Goal: Transaction & Acquisition: Purchase product/service

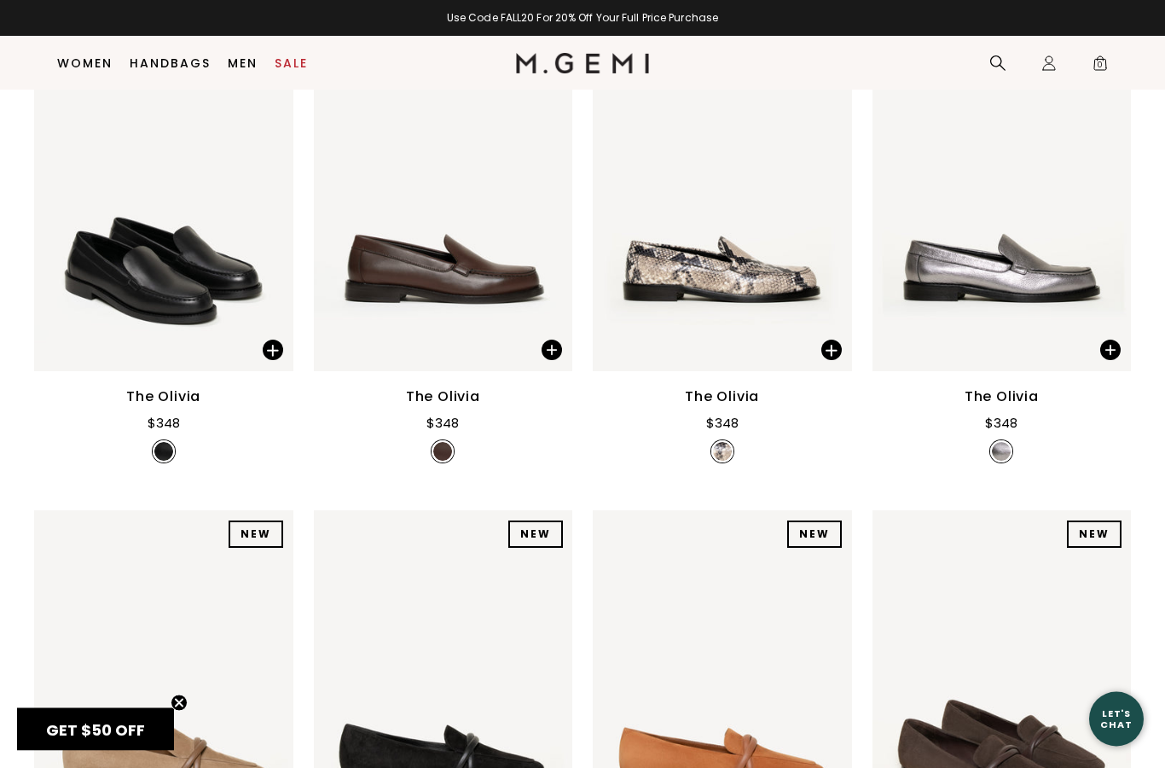
scroll to position [637, 0]
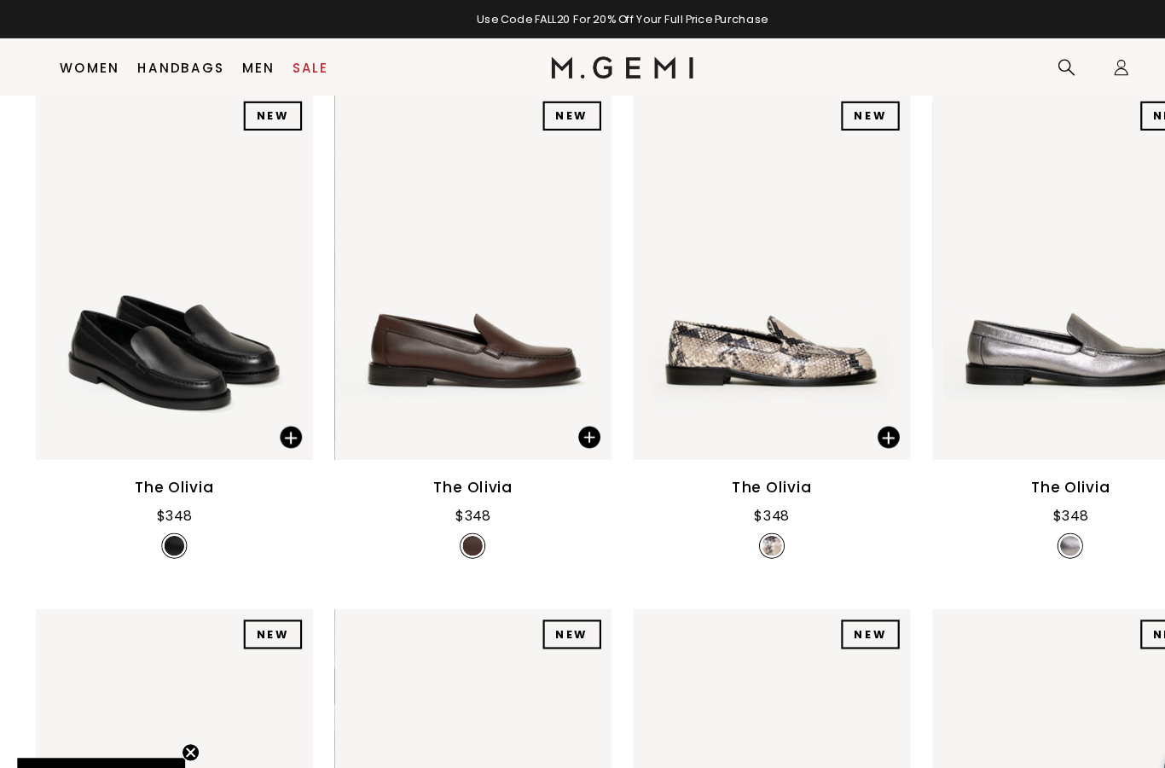
scroll to position [279, 0]
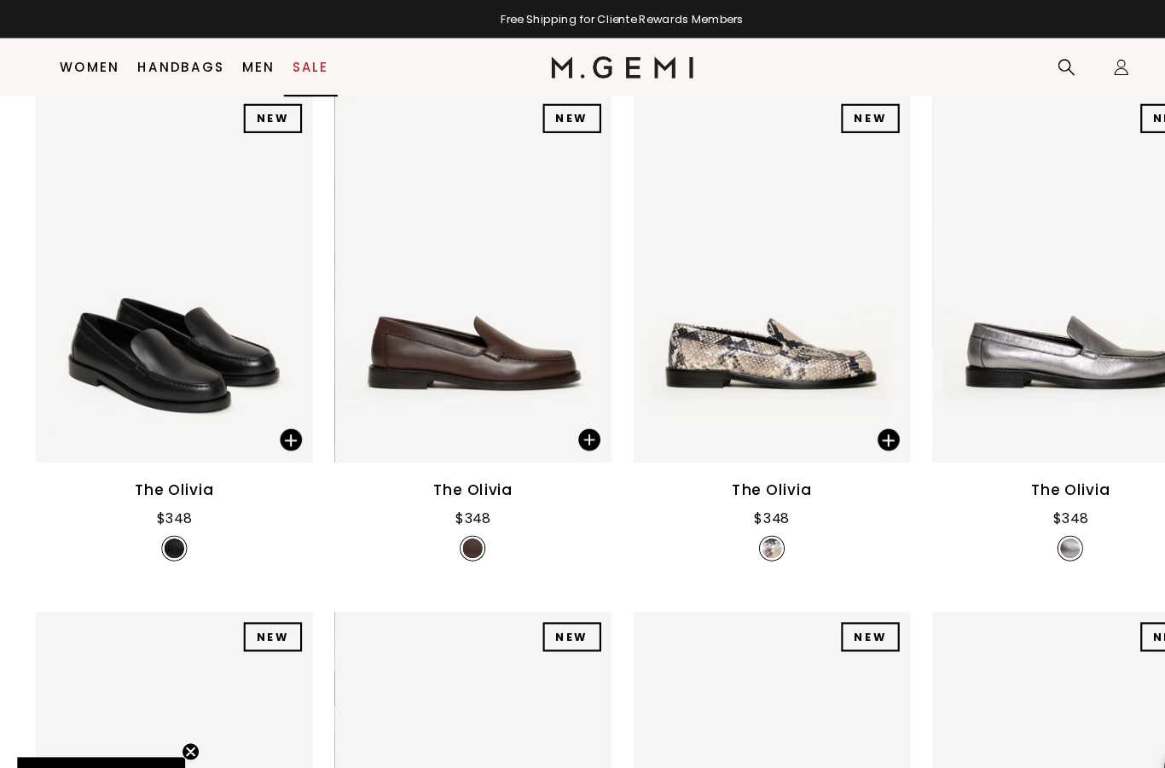
click at [293, 62] on link "Sale" at bounding box center [291, 63] width 33 height 14
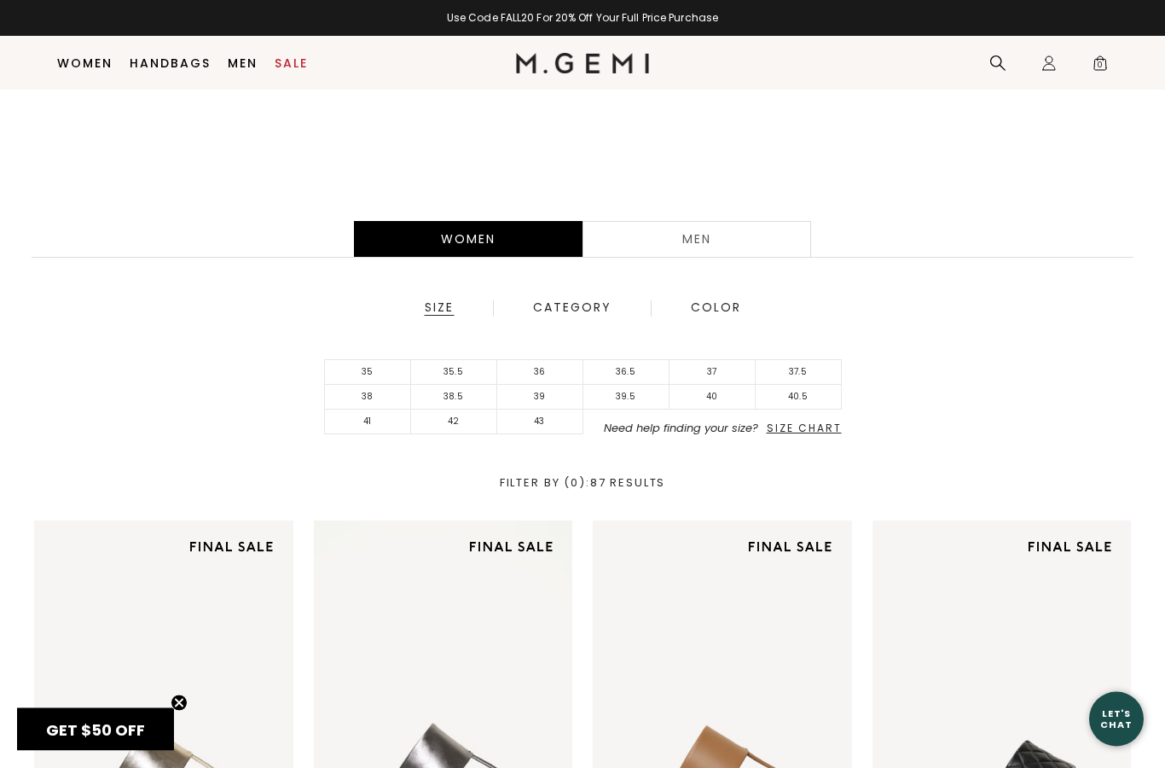
scroll to position [293, 0]
click at [826, 433] on span "Size Chart" at bounding box center [804, 427] width 75 height 15
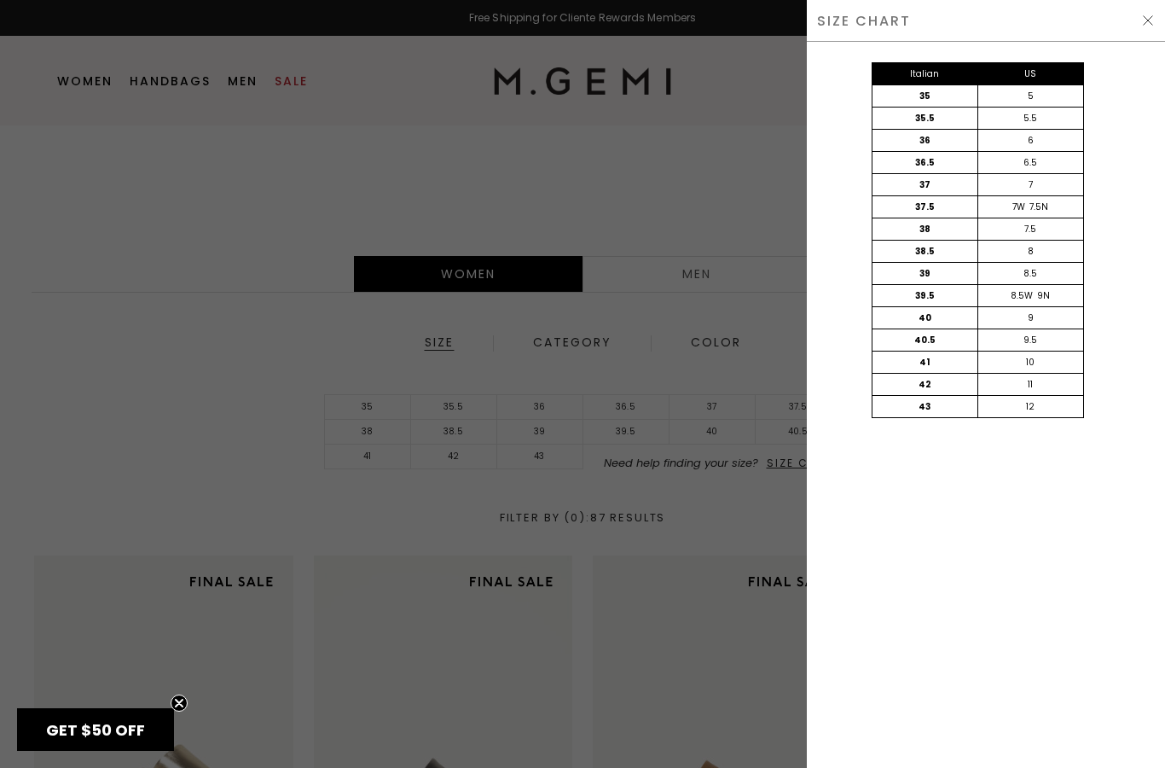
click at [1136, 21] on div "SIZE CHART" at bounding box center [986, 21] width 358 height 42
click at [1136, 25] on div "SIZE CHART" at bounding box center [986, 21] width 358 height 42
click at [1143, 26] on img at bounding box center [1148, 21] width 14 height 14
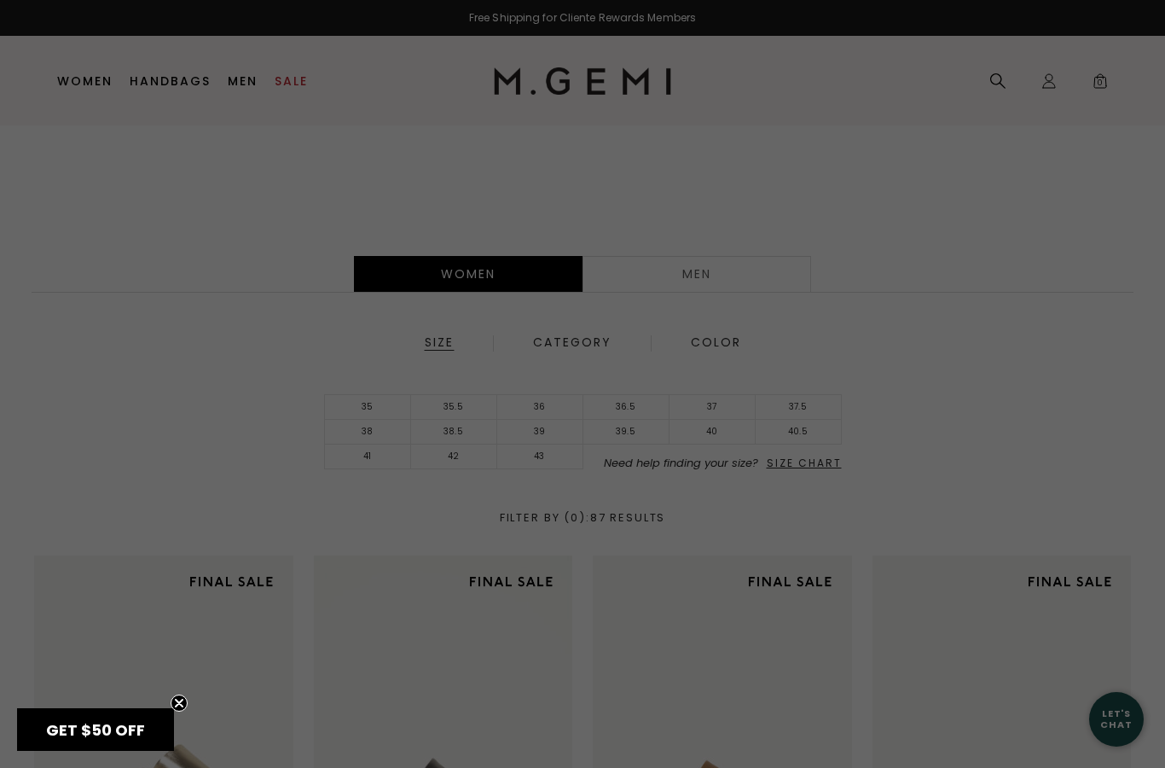
click at [1143, 26] on div "Free Shipping for Cliente Rewards Members Use Code FALL20 For 20% Off Your Full…" at bounding box center [582, 125] width 1165 height 836
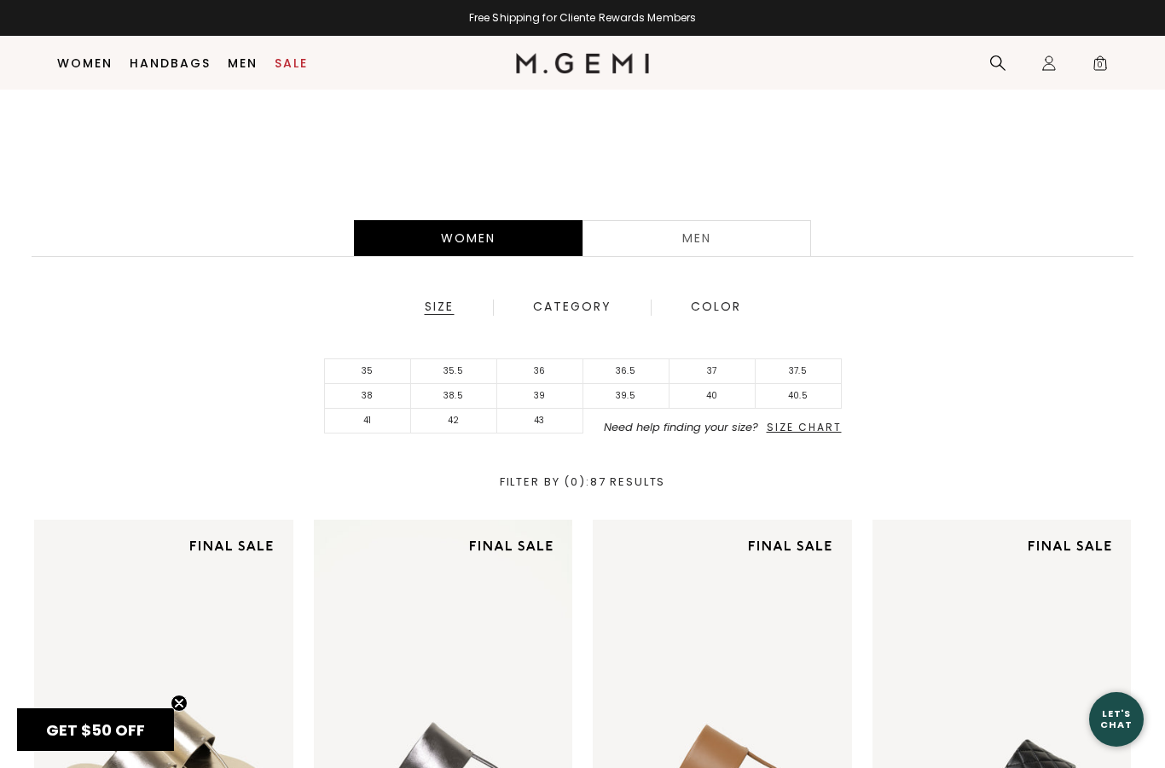
scroll to position [282, 0]
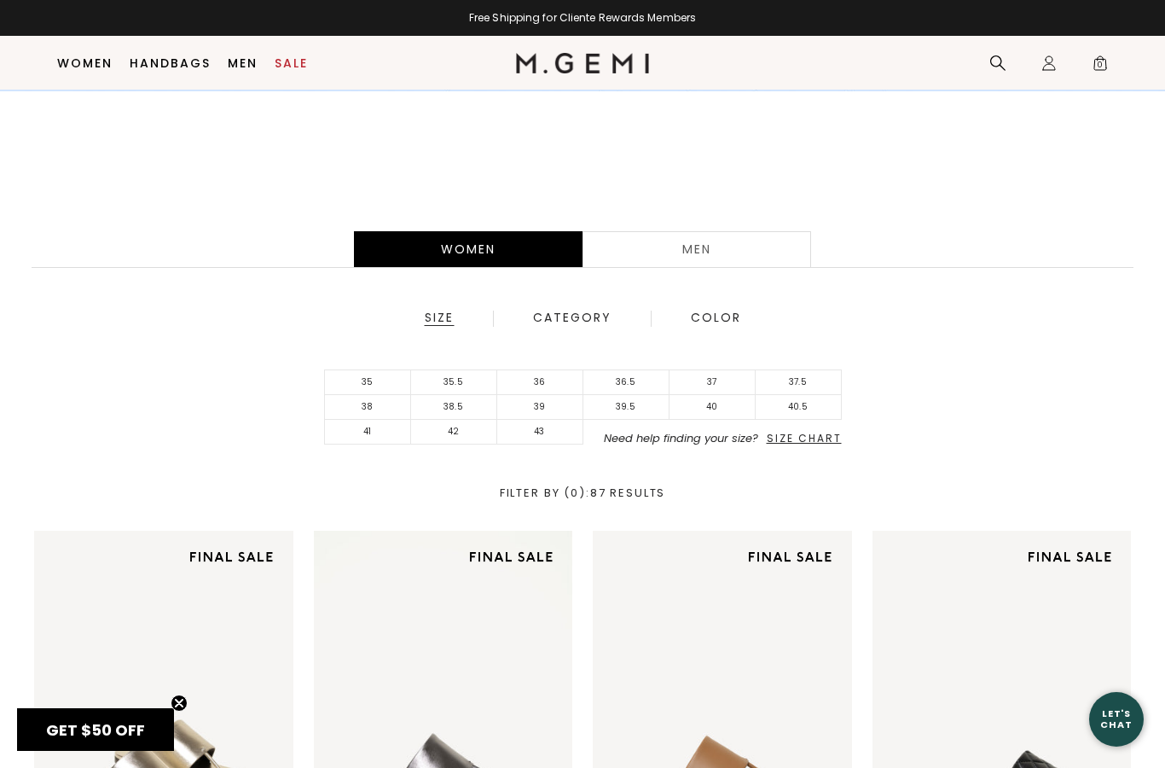
click at [456, 406] on li "38.5" at bounding box center [454, 407] width 86 height 25
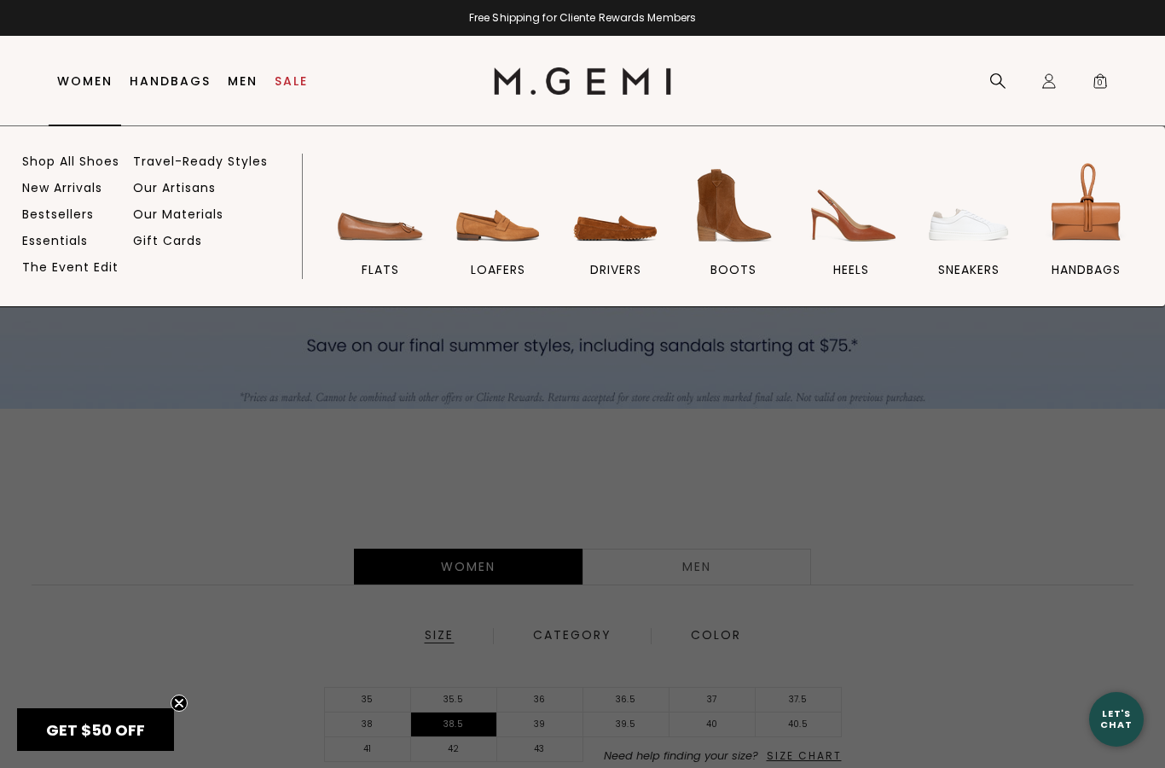
click at [742, 212] on img at bounding box center [734, 206] width 96 height 96
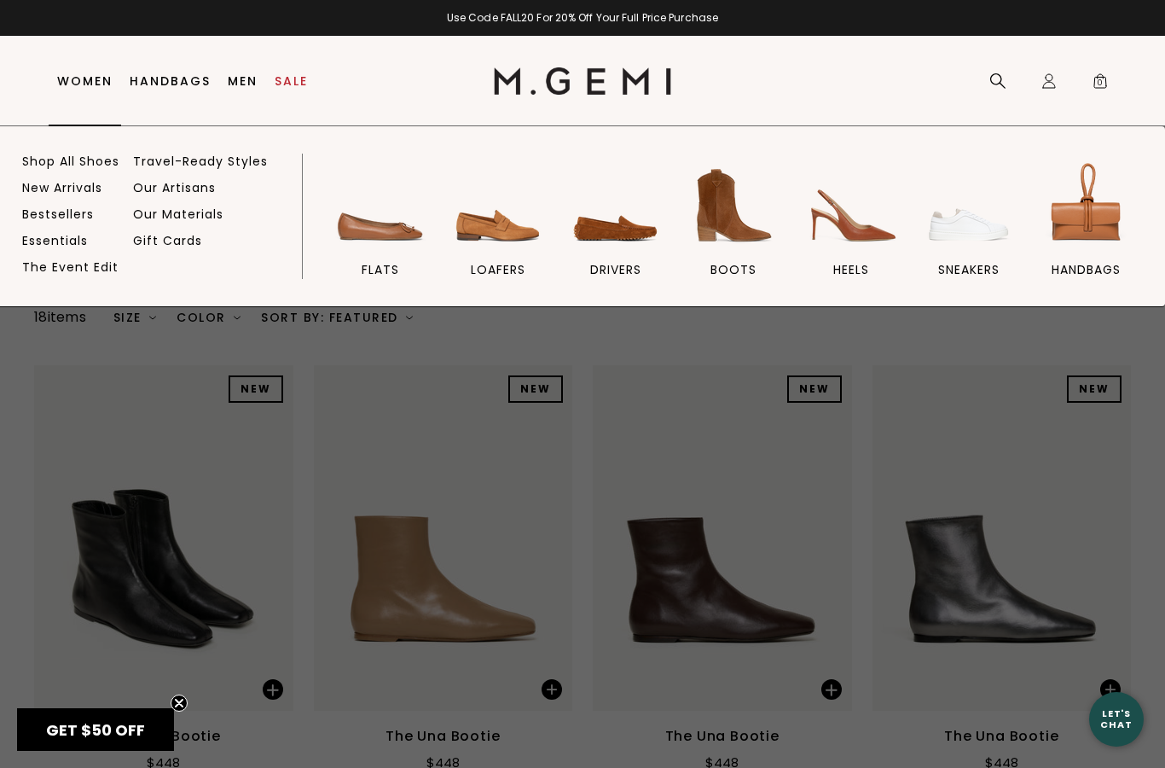
click at [984, 227] on img at bounding box center [969, 206] width 96 height 96
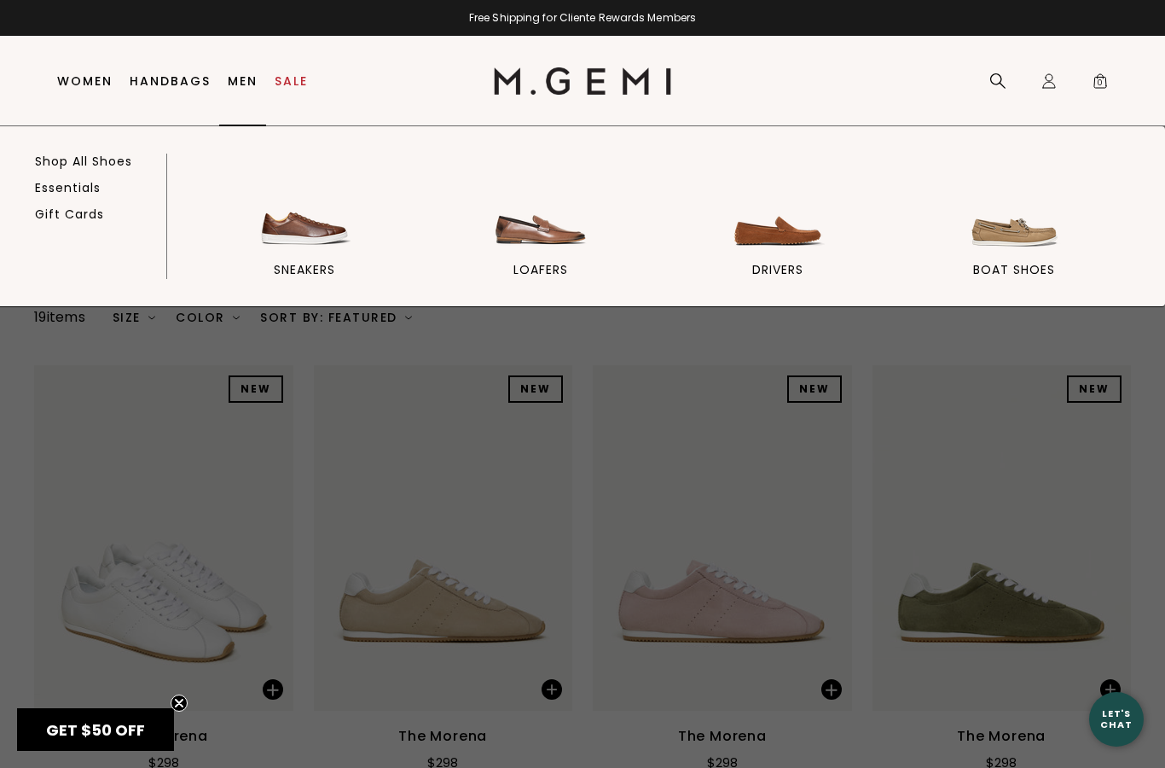
click at [309, 243] on img at bounding box center [305, 206] width 96 height 96
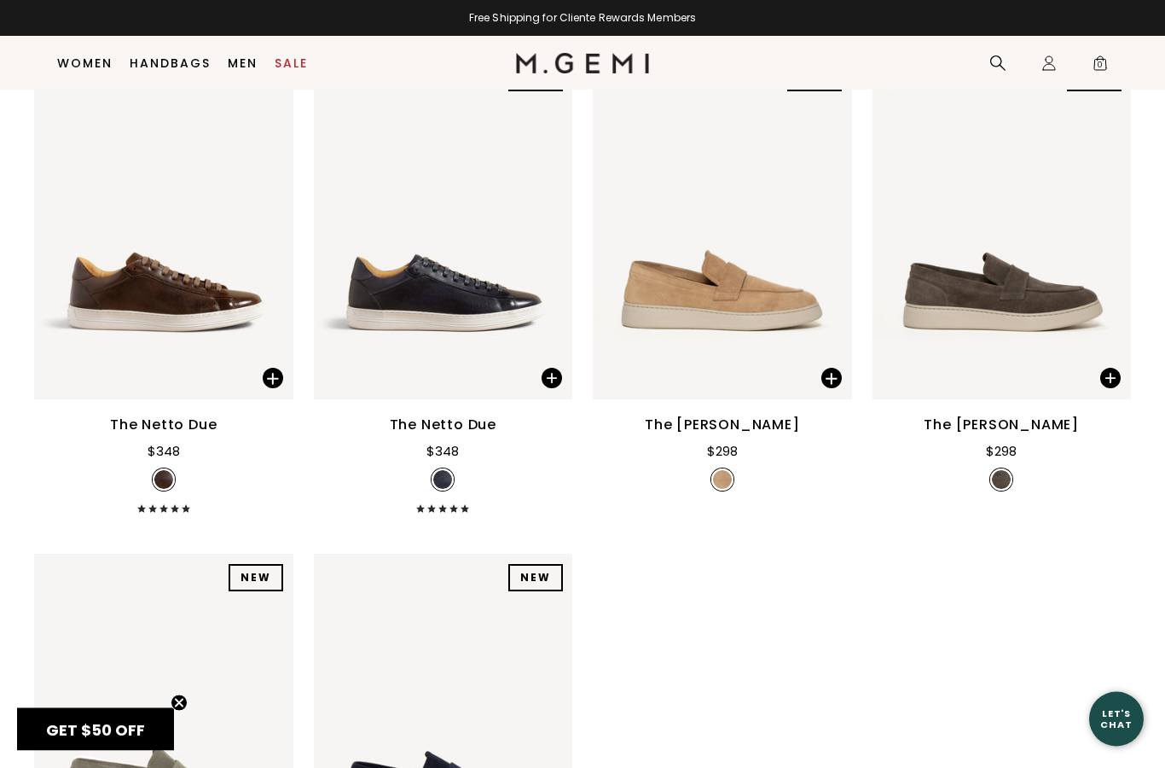
scroll to position [1722, 0]
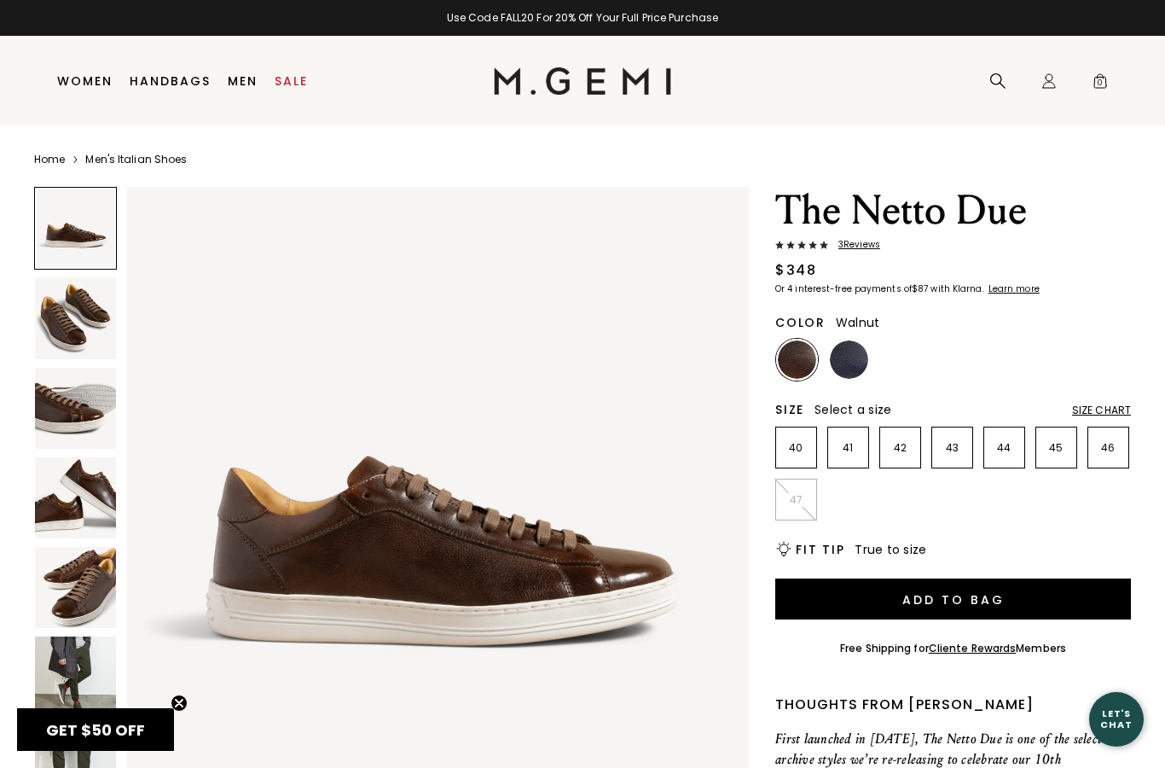
click at [73, 679] on img at bounding box center [75, 676] width 81 height 81
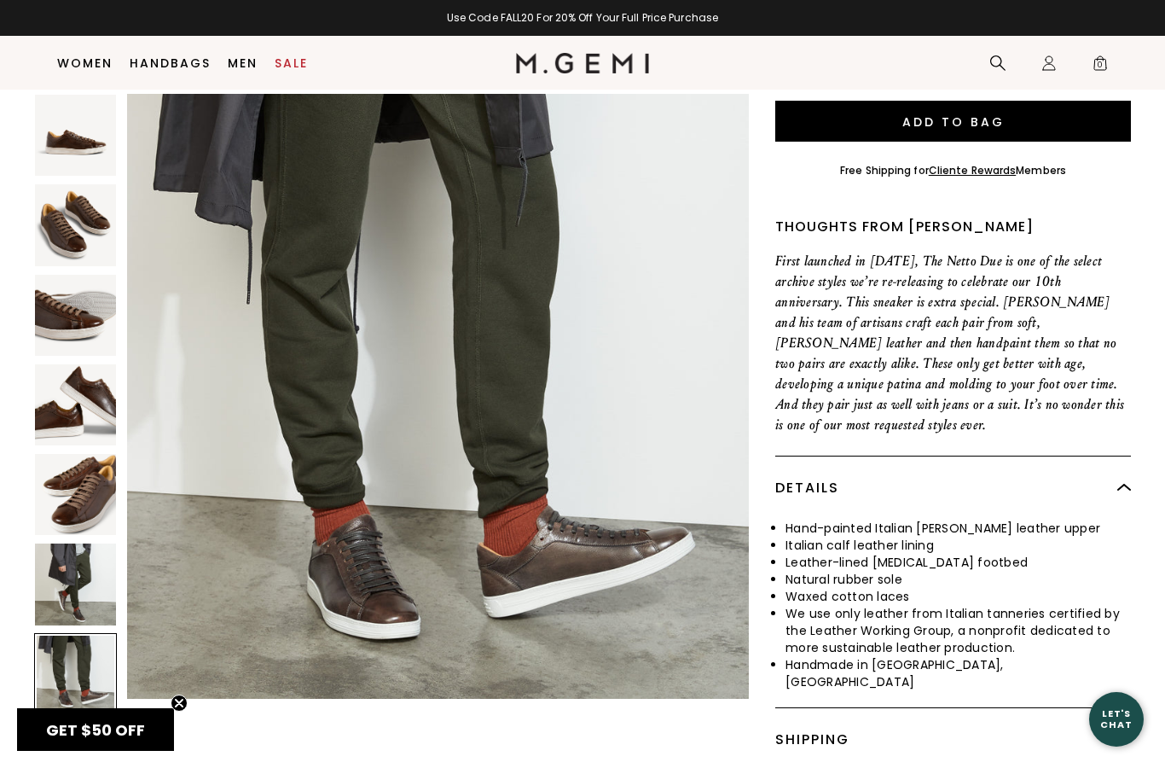
scroll to position [510, 0]
